Goal: Check status: Check status

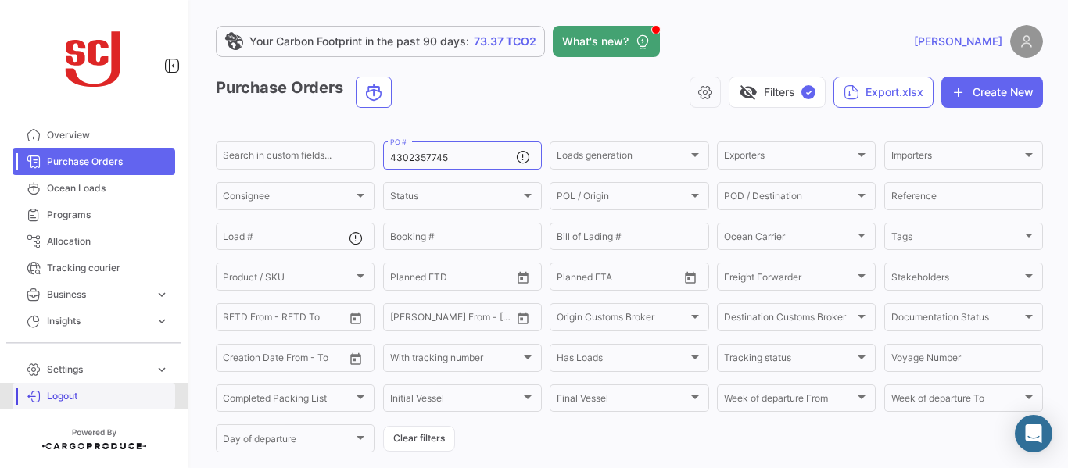
click at [78, 390] on span "Logout" at bounding box center [108, 396] width 122 height 14
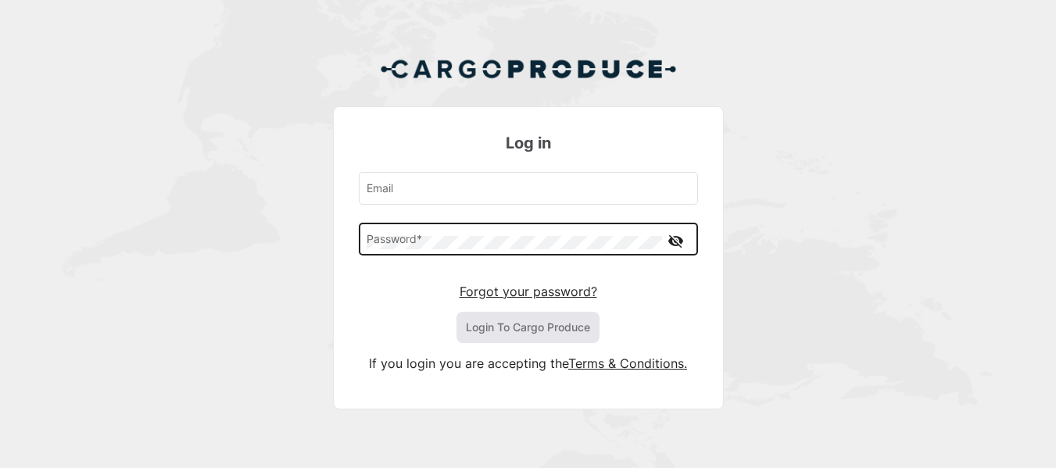
type input "[EMAIL_ADDRESS][PERSON_NAME][DOMAIN_NAME]"
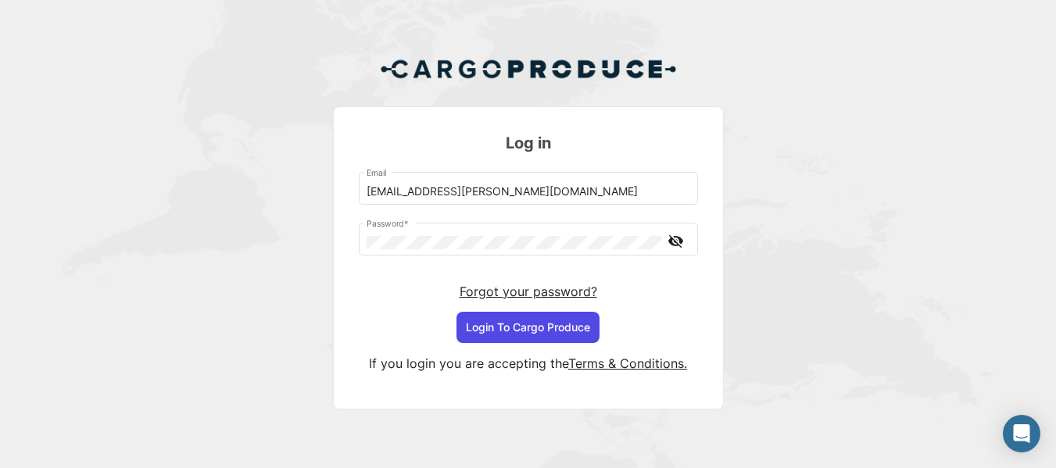
click at [492, 328] on button "Login To Cargo Produce" at bounding box center [528, 327] width 143 height 31
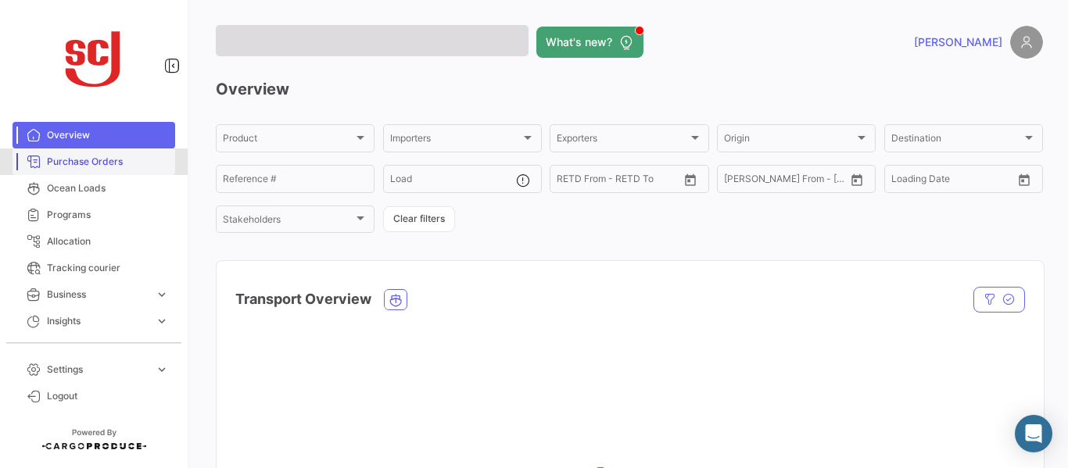
click at [129, 162] on span "Purchase Orders" at bounding box center [108, 162] width 122 height 14
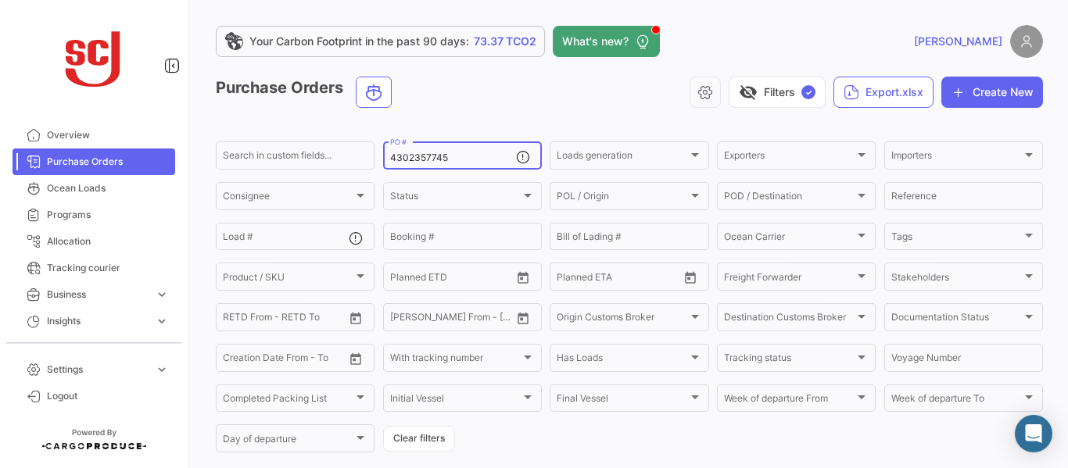
click at [471, 163] on input "4302357745" at bounding box center [453, 157] width 126 height 11
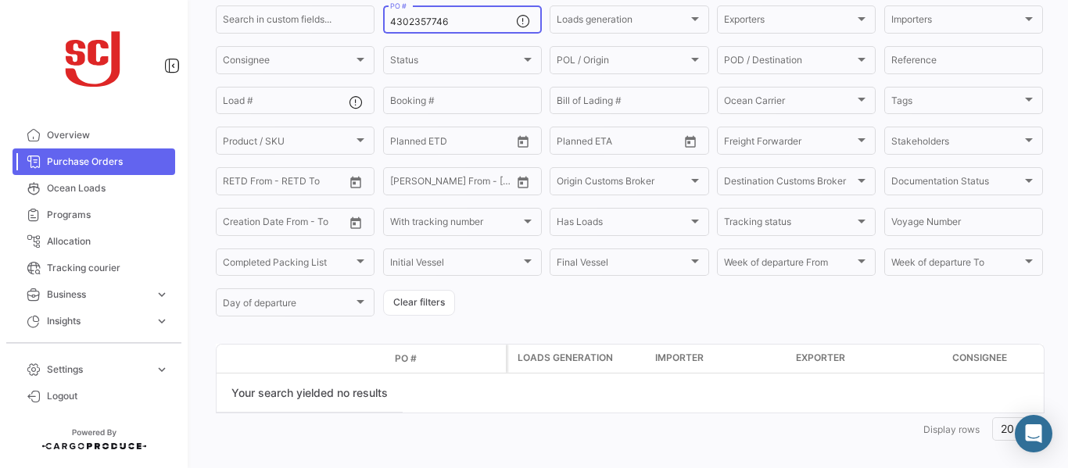
scroll to position [135, 0]
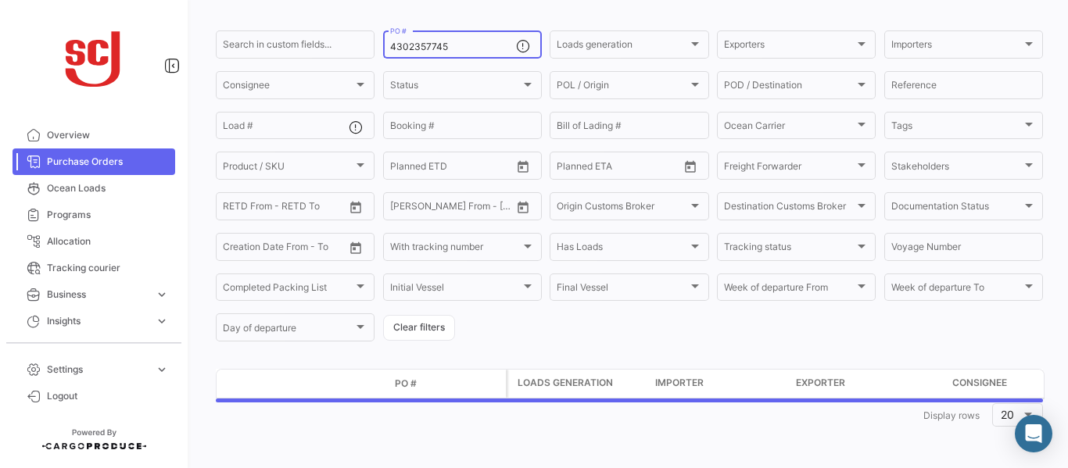
type input "4302357745"
